Goal: Complete application form

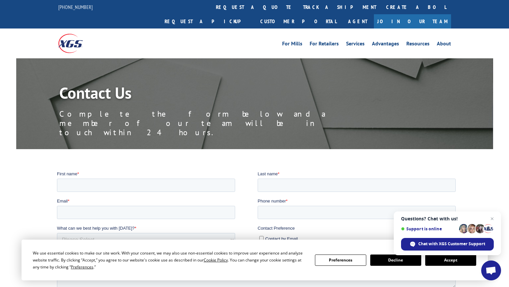
scroll to position [33, 0]
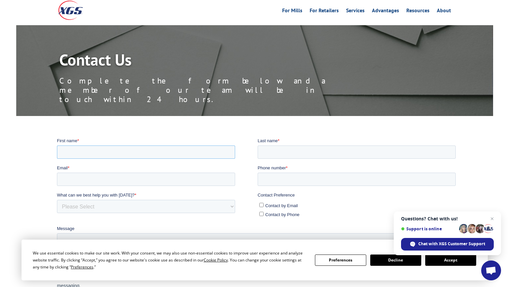
click at [169, 153] on input "First name *" at bounding box center [146, 151] width 178 height 13
type input "[PERSON_NAME]"
click at [142, 176] on input "Email *" at bounding box center [146, 178] width 178 height 13
type input "[EMAIL_ADDRESS][DOMAIN_NAME]"
click at [121, 202] on select "Please Select Quoting, Opening New Account, or New Business Opportunity Shipmen…" at bounding box center [146, 205] width 178 height 13
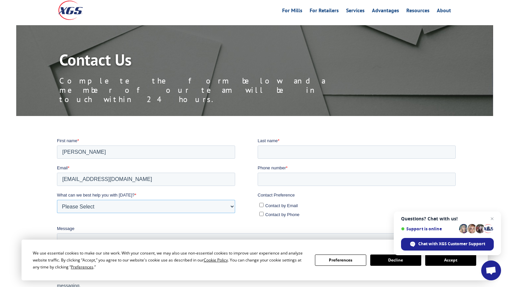
select select "Other"
click at [57, 199] on select "Please Select Quoting, Opening New Account, or New Business Opportunity Shipmen…" at bounding box center [146, 205] width 178 height 13
click at [328, 146] on input "Last name *" at bounding box center [356, 151] width 198 height 13
type input "baker"
click at [298, 175] on input "Phone number *" at bounding box center [356, 178] width 198 height 13
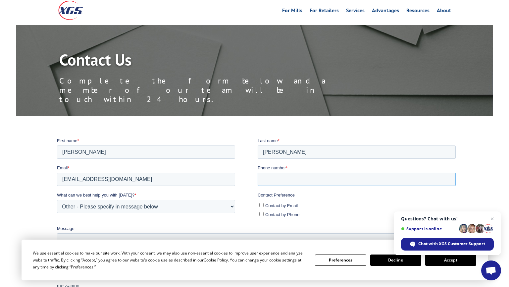
type input "17128903313"
click at [261, 212] on input "Contact by Phone" at bounding box center [261, 213] width 4 height 4
checkbox input "true"
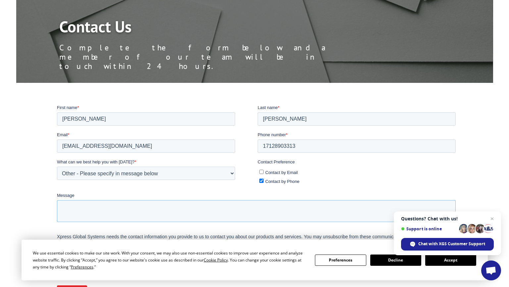
click at [114, 206] on textarea "Message" at bounding box center [256, 211] width 399 height 22
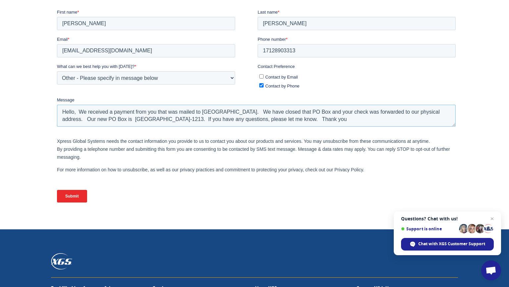
scroll to position [166, 0]
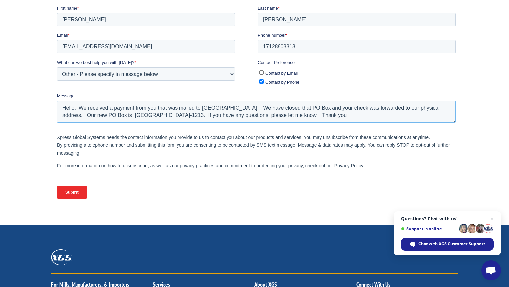
type textarea "Hello, We received a payment from you that was mailed to PO Box 1017 Omaha, NE.…"
click at [67, 192] on input "Submit" at bounding box center [72, 192] width 30 height 13
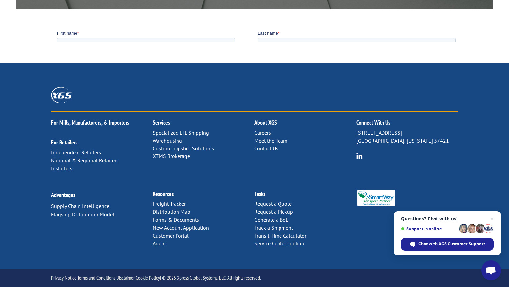
scroll to position [108, 0]
